Goal: Task Accomplishment & Management: Use online tool/utility

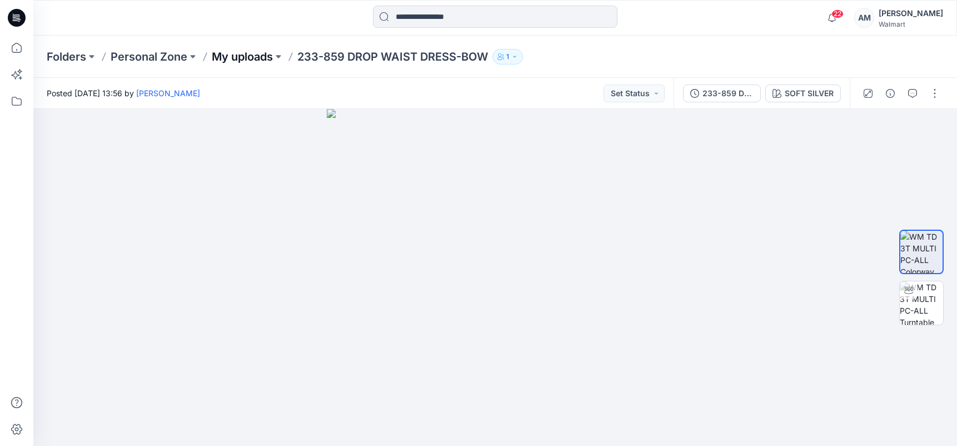
click at [263, 57] on p "My uploads" at bounding box center [242, 57] width 61 height 16
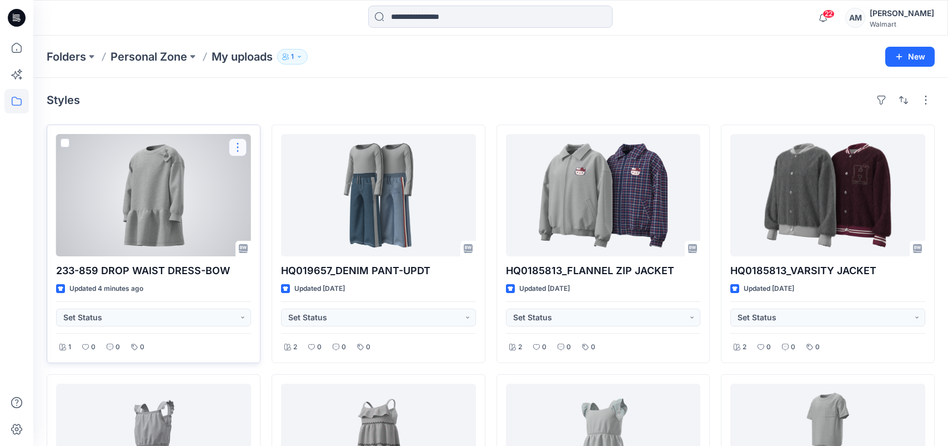
click at [236, 146] on button "button" at bounding box center [238, 147] width 18 height 18
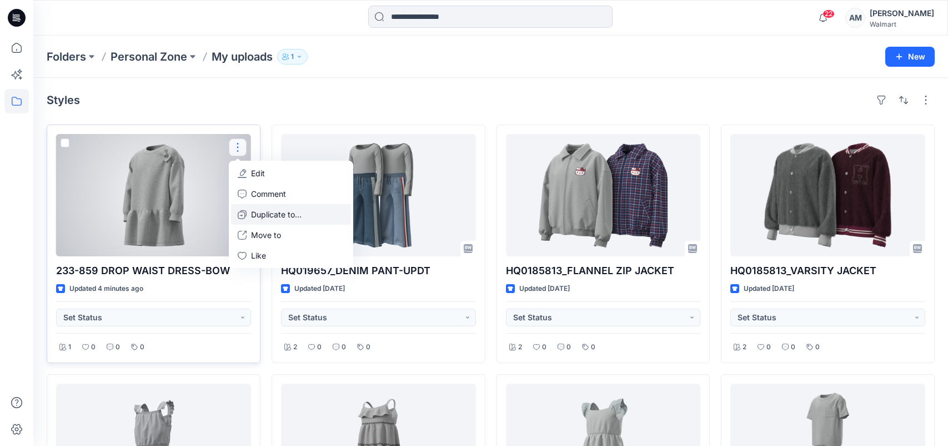
click at [266, 213] on p "Duplicate to..." at bounding box center [276, 214] width 51 height 12
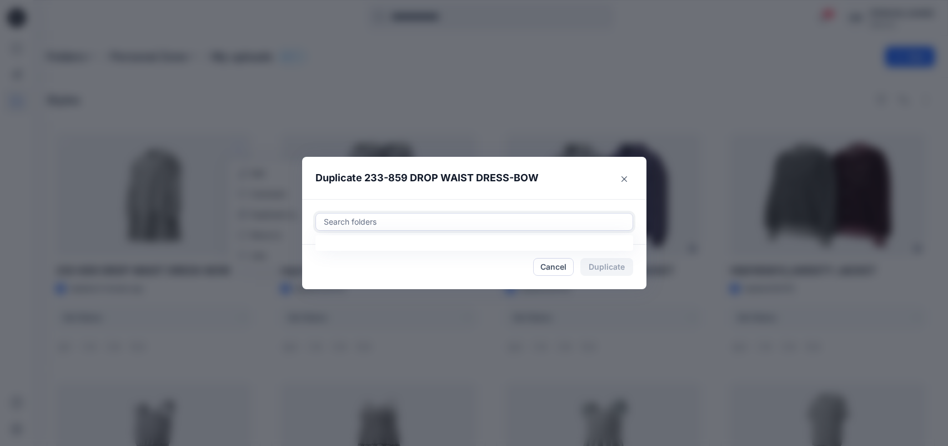
click at [349, 218] on div at bounding box center [474, 221] width 303 height 13
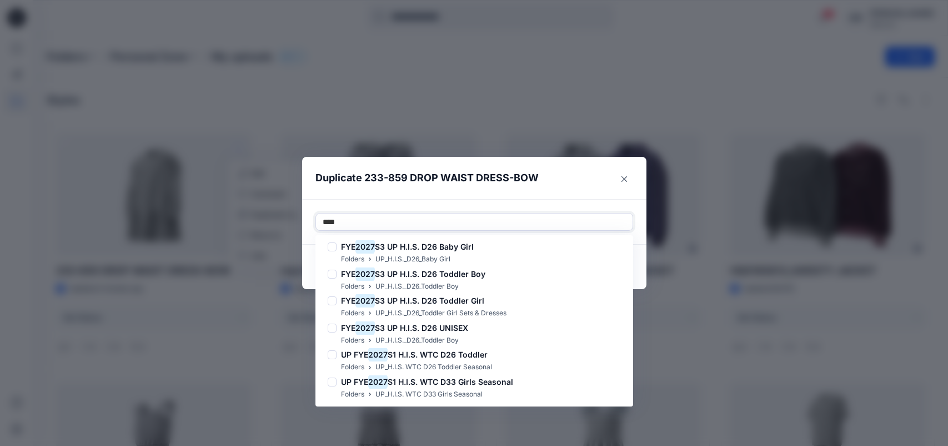
scroll to position [436, 0]
click at [447, 303] on span "S3 UP H.I.S. D26 Toddler Girl" at bounding box center [429, 298] width 109 height 9
type input "****"
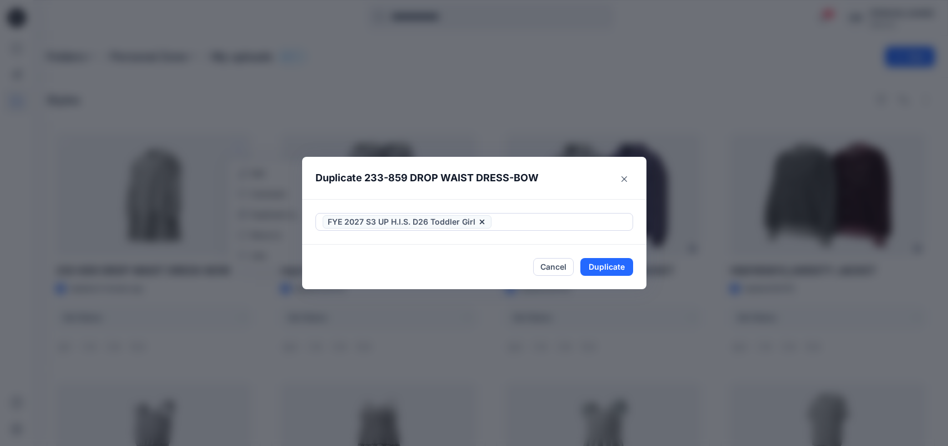
click at [558, 188] on header "Duplicate 233-859 DROP WAIST DRESS-BOW" at bounding box center [463, 178] width 322 height 42
click at [617, 263] on button "Duplicate" at bounding box center [607, 267] width 53 height 18
click at [617, 266] on button "Close" at bounding box center [615, 267] width 36 height 18
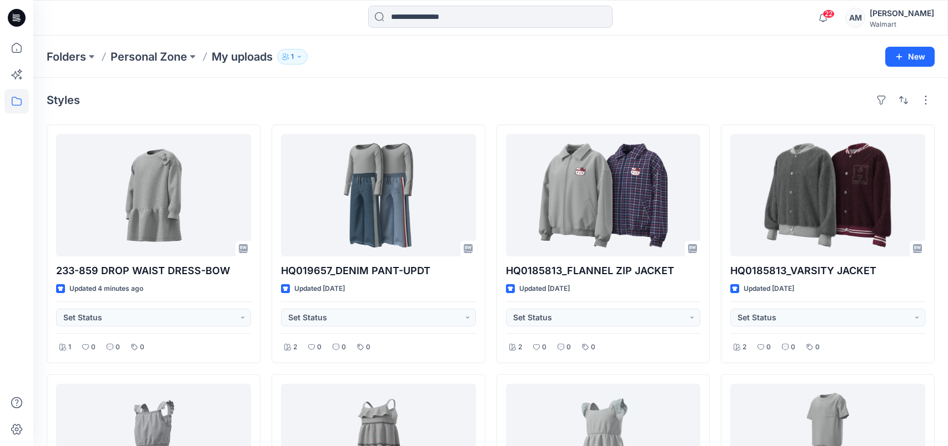
click at [49, 54] on p "Folders" at bounding box center [66, 57] width 39 height 16
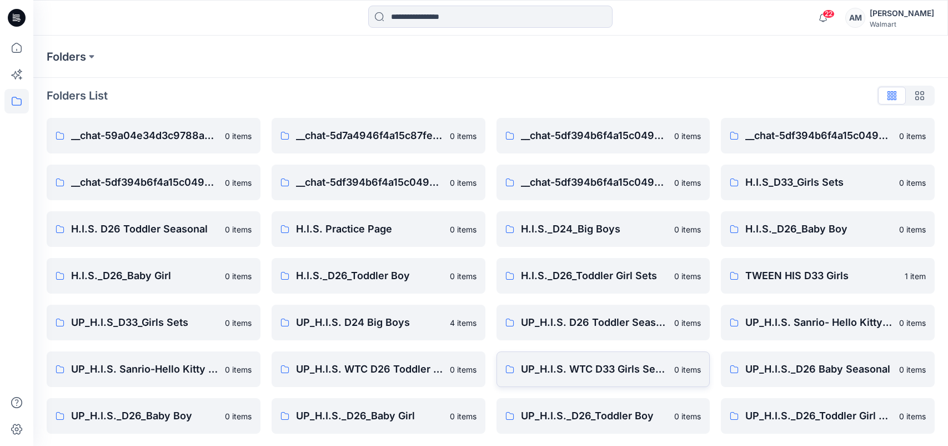
scroll to position [6, 0]
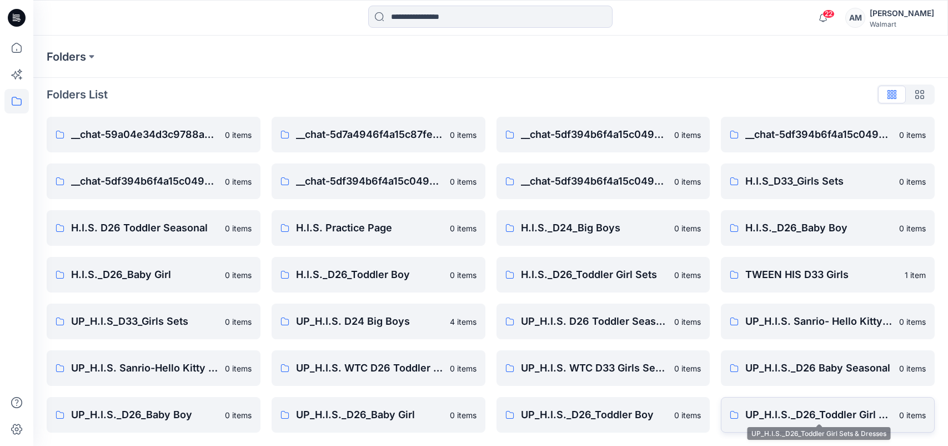
click at [843, 415] on p "UP_H.I.S._D26_Toddler Girl Sets & Dresses" at bounding box center [819, 415] width 147 height 16
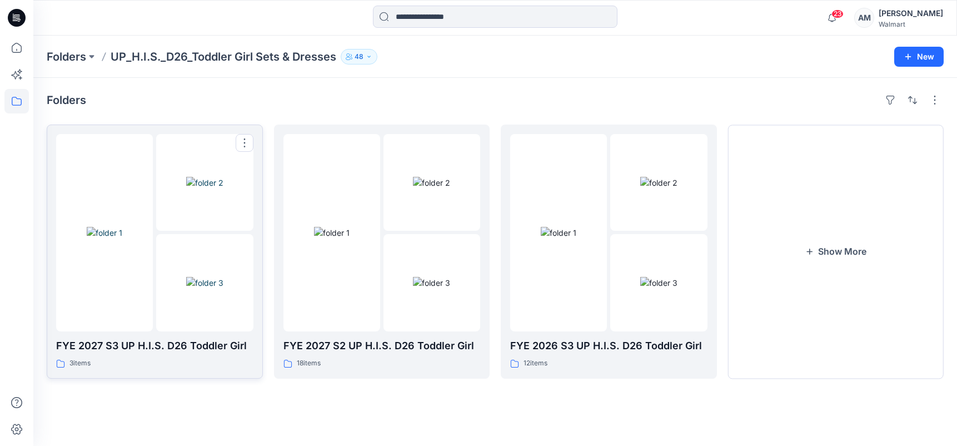
click at [186, 277] on img at bounding box center [204, 283] width 37 height 12
